Goal: Submit feedback/report problem

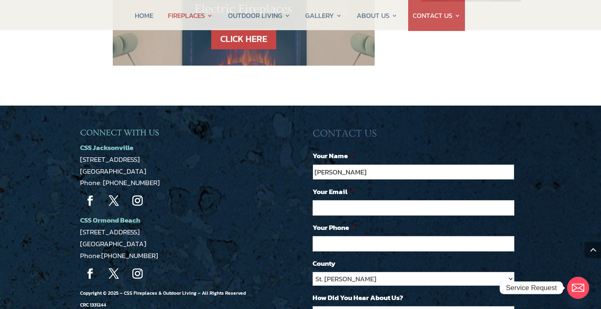
type input "[PERSON_NAME]"
type input "[PERSON_NAME][EMAIL_ADDRESS][PERSON_NAME][DOMAIN_NAME]"
type input "(___) ___-____"
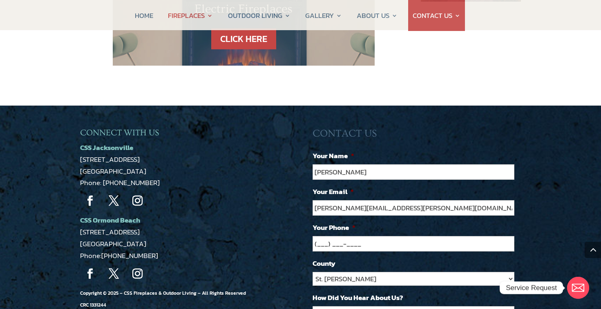
click at [508, 236] on input "(___) ___-____" at bounding box center [413, 244] width 202 height 16
type input "[PHONE_NUMBER]"
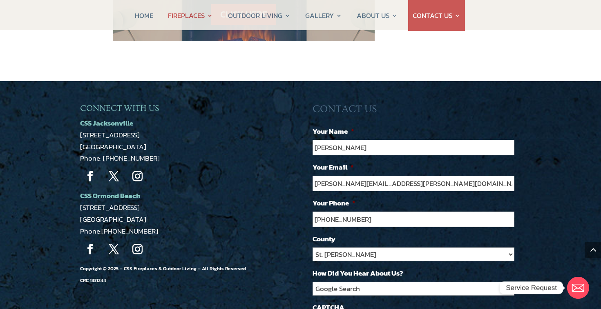
scroll to position [759, 0]
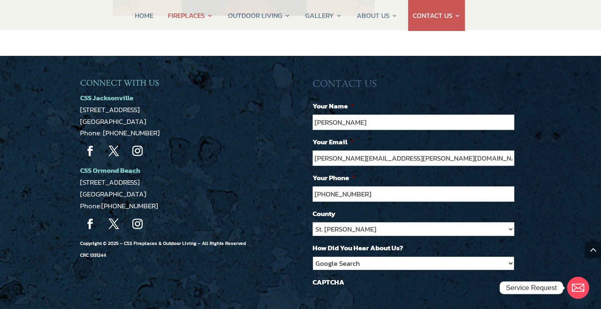
select select "Referral"
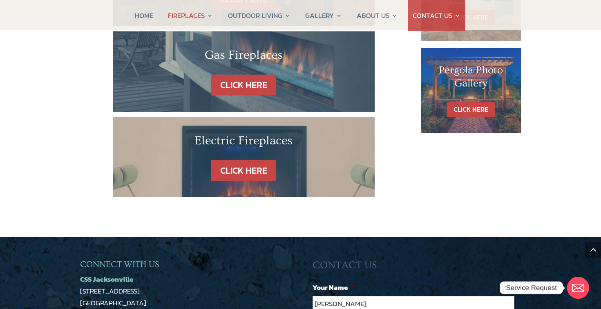
scroll to position [573, 0]
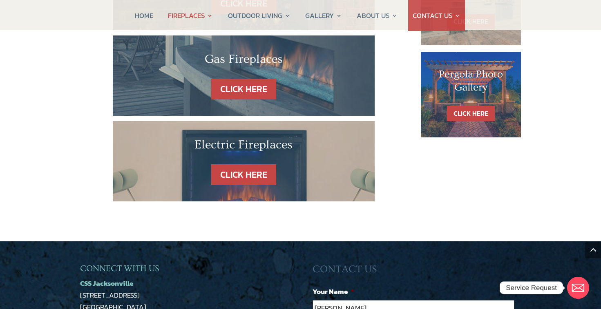
click at [376, 300] on input "[PERSON_NAME]" at bounding box center [413, 308] width 202 height 16
click at [314, 300] on input "[PERSON_NAME]" at bounding box center [413, 308] width 202 height 16
click at [400, 300] on input "My name is [PERSON_NAME]" at bounding box center [413, 308] width 202 height 16
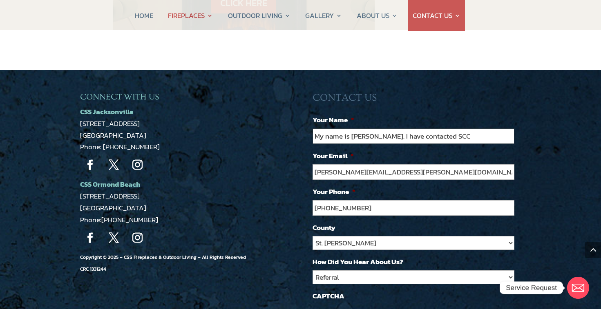
scroll to position [737, 0]
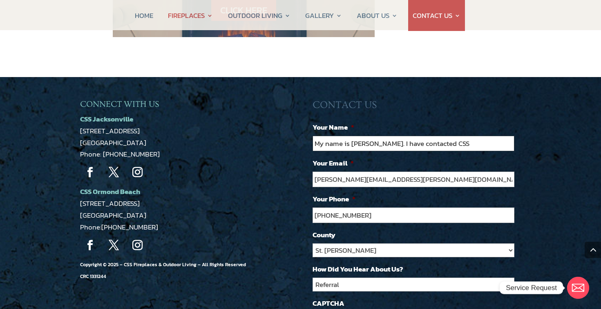
click at [424, 136] on input "My name is [PERSON_NAME]. I have contacted CSS" at bounding box center [413, 144] width 202 height 16
click at [471, 136] on input "My name is [PERSON_NAME]. I have been contacted CSS" at bounding box center [413, 144] width 202 height 16
click at [494, 136] on input "My name is [PERSON_NAME]. I have been contacting CSS" at bounding box center [413, 144] width 202 height 16
click at [398, 136] on input "My name is [PERSON_NAME]. I have been contacting CSS for over a month" at bounding box center [413, 144] width 202 height 16
click at [499, 136] on input "My name is [PERSON_NAME]. I have contacting CSS for over a month" at bounding box center [413, 144] width 202 height 16
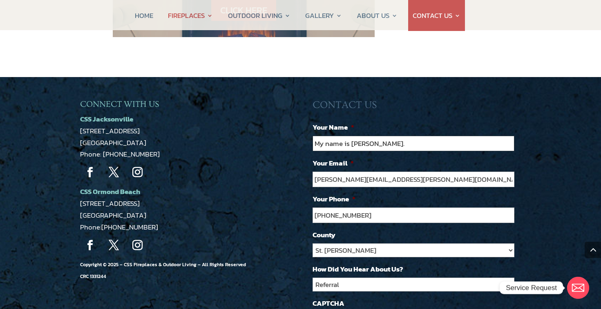
click at [348, 136] on input "My name is [PERSON_NAME]." at bounding box center [413, 144] width 202 height 16
click at [380, 136] on input "[PERSON_NAME]." at bounding box center [413, 144] width 202 height 16
click at [396, 136] on input "[PERSON_NAME]. I had not respone" at bounding box center [413, 144] width 202 height 16
click at [422, 136] on input "[PERSON_NAME]. I had no respone" at bounding box center [413, 144] width 202 height 16
type input "[PERSON_NAME]. I had no response for over a month!"
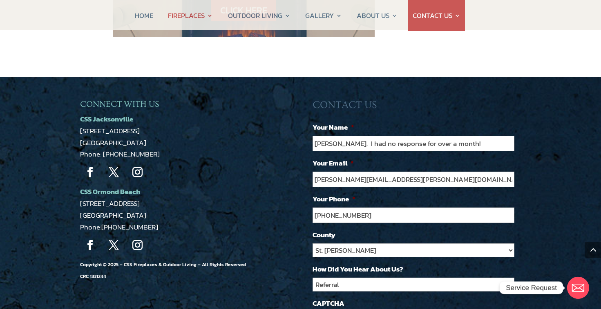
scroll to position [763, 0]
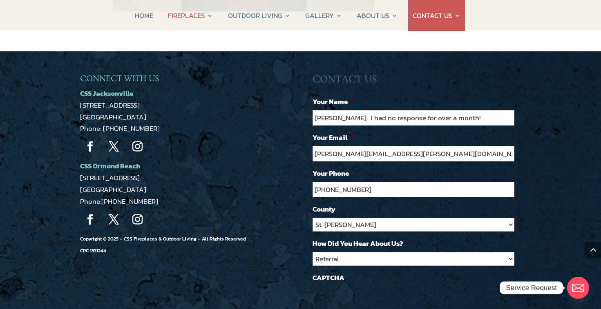
click at [535, 285] on div "CONNECT WITH US CSS Jacksonville [STREET_ADDRESS] Phone: [PHONE_NUMBER] Follow …" at bounding box center [300, 220] width 601 height 338
